Goal: Task Accomplishment & Management: Use online tool/utility

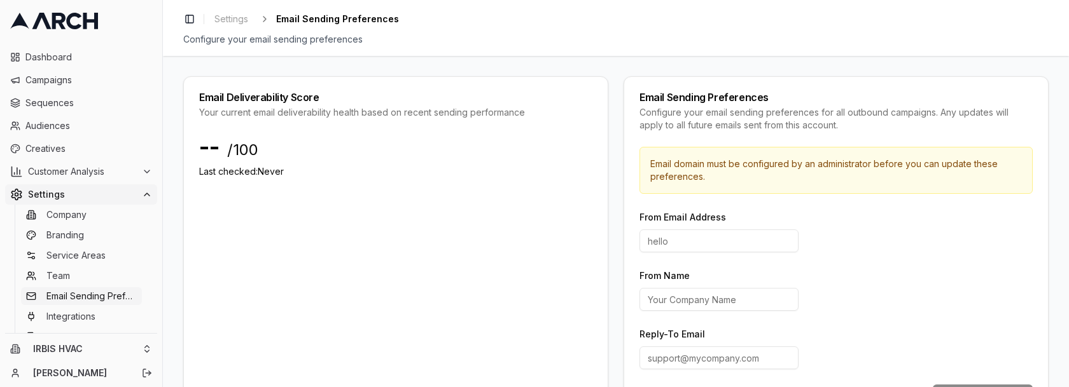
click at [684, 244] on input at bounding box center [718, 241] width 159 height 23
type input "hello"
click at [702, 300] on input "From Name" at bounding box center [718, 299] width 159 height 23
type input "Irbis HVAC"
click at [743, 359] on input "Reply-To Email" at bounding box center [718, 358] width 159 height 23
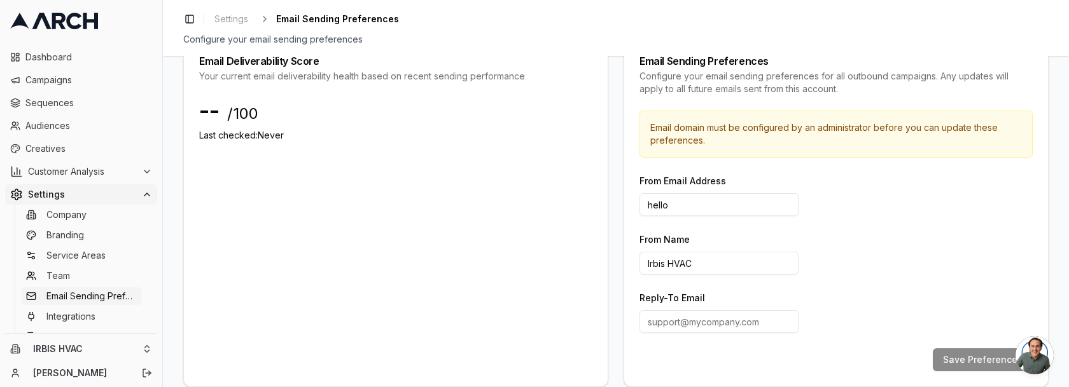
scroll to position [55, 0]
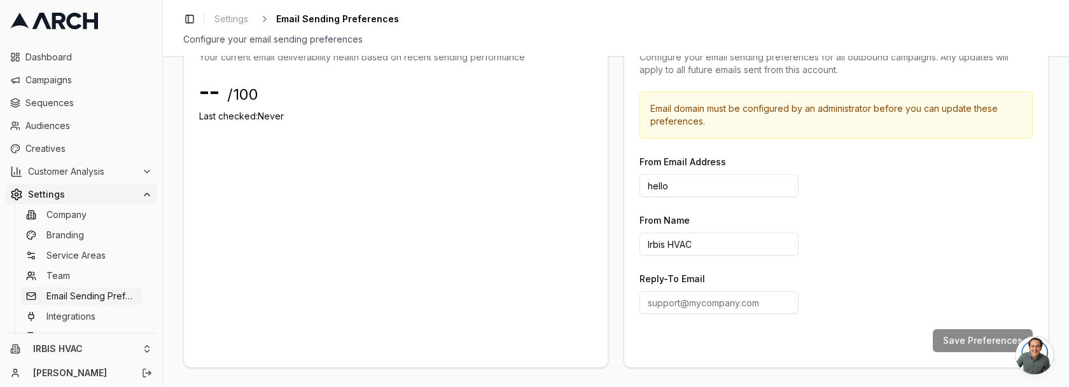
click at [887, 238] on div "From Name Irbis HVAC" at bounding box center [835, 233] width 393 height 43
click at [721, 305] on input "Reply-To Email" at bounding box center [718, 302] width 159 height 23
click at [845, 272] on div "Reply-To Email" at bounding box center [835, 292] width 393 height 43
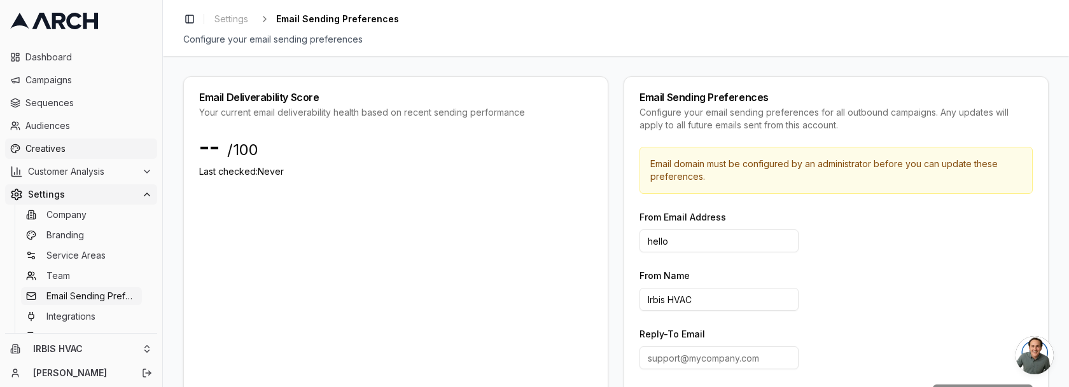
click at [64, 154] on span "Creatives" at bounding box center [88, 148] width 127 height 13
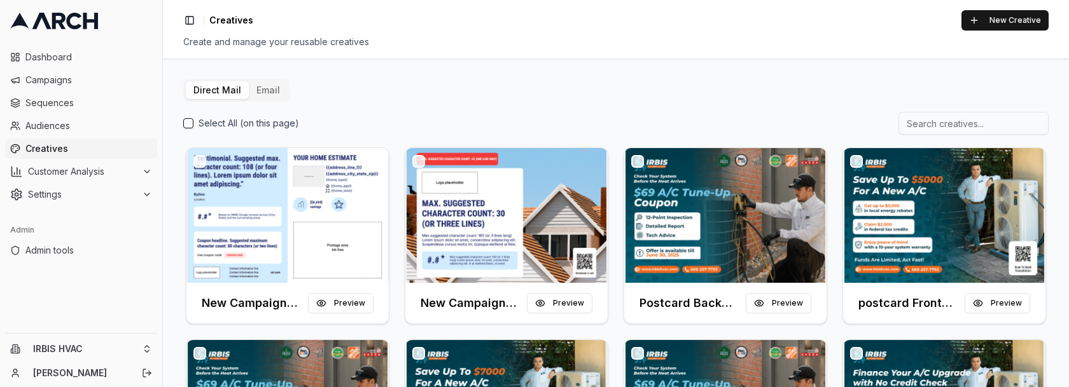
click at [277, 91] on button "Email" at bounding box center [268, 90] width 39 height 18
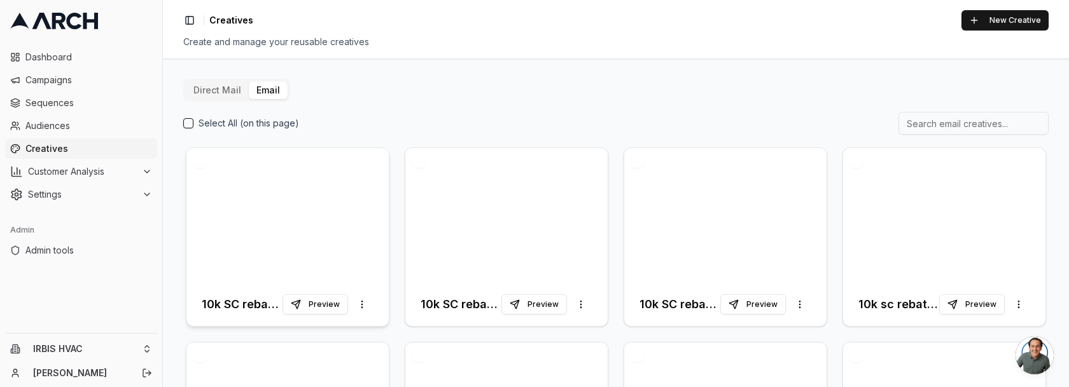
click at [247, 301] on h3 "10k SC rebate v2" at bounding box center [242, 305] width 81 height 18
